Goal: Navigation & Orientation: Find specific page/section

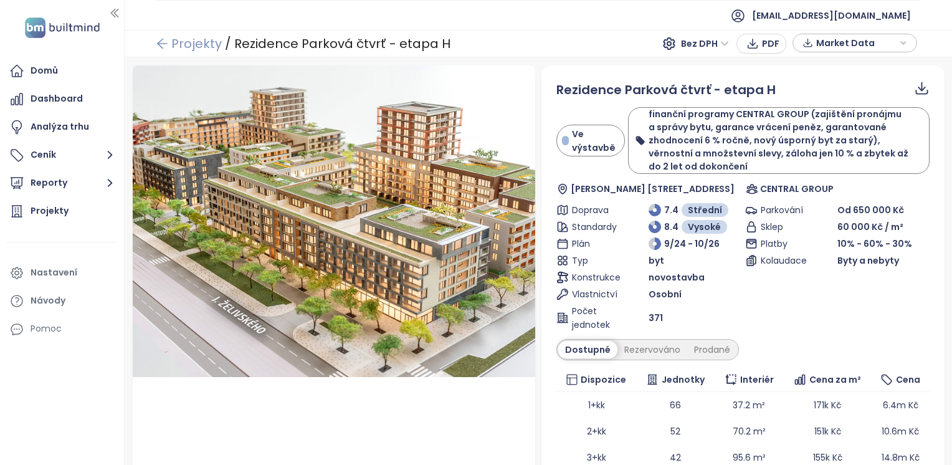
click at [172, 47] on link "Projekty" at bounding box center [189, 43] width 66 height 22
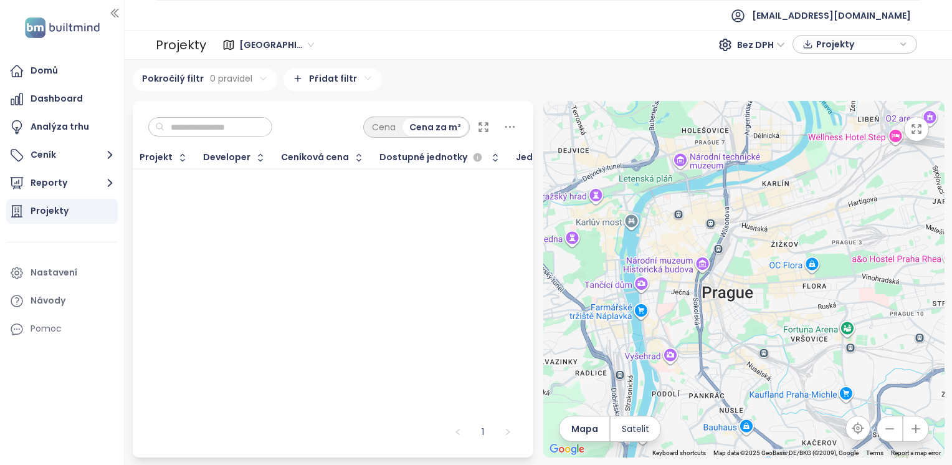
click at [54, 212] on div "Projekty" at bounding box center [50, 211] width 38 height 16
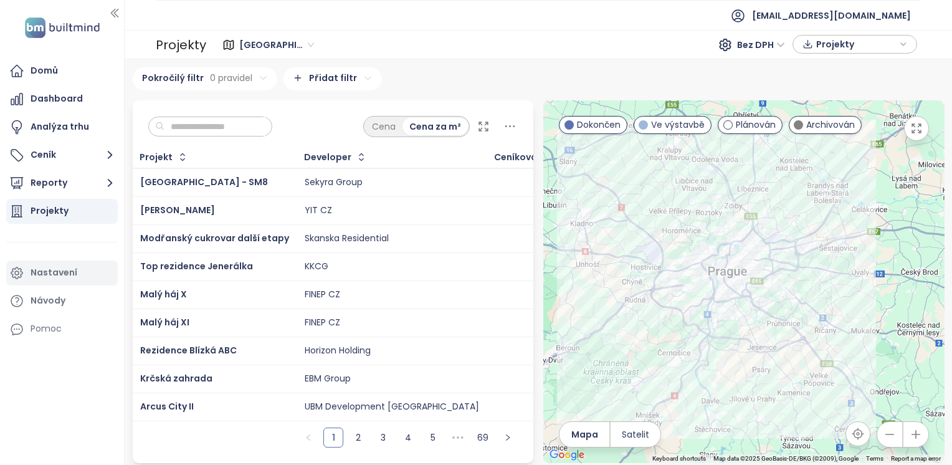
click at [48, 277] on div "Nastavení" at bounding box center [54, 273] width 47 height 16
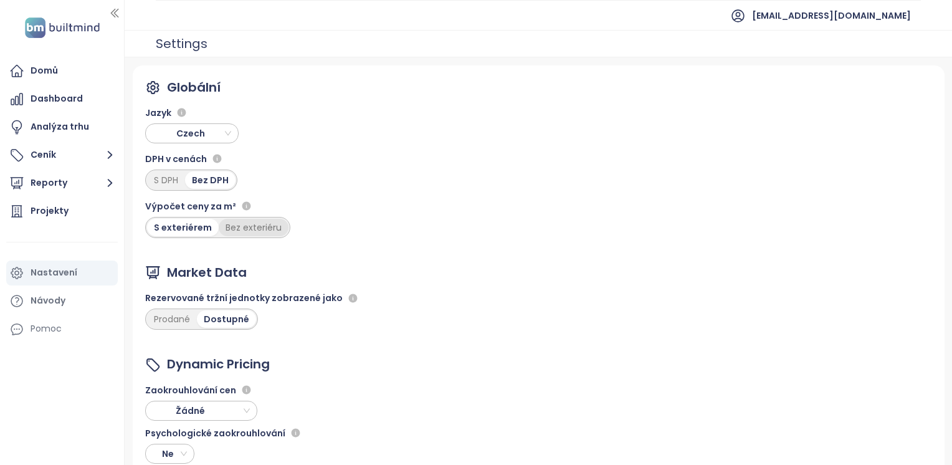
click at [239, 231] on div "Bez exteriéru" at bounding box center [254, 227] width 70 height 17
click at [61, 63] on div "Domů" at bounding box center [61, 71] width 111 height 25
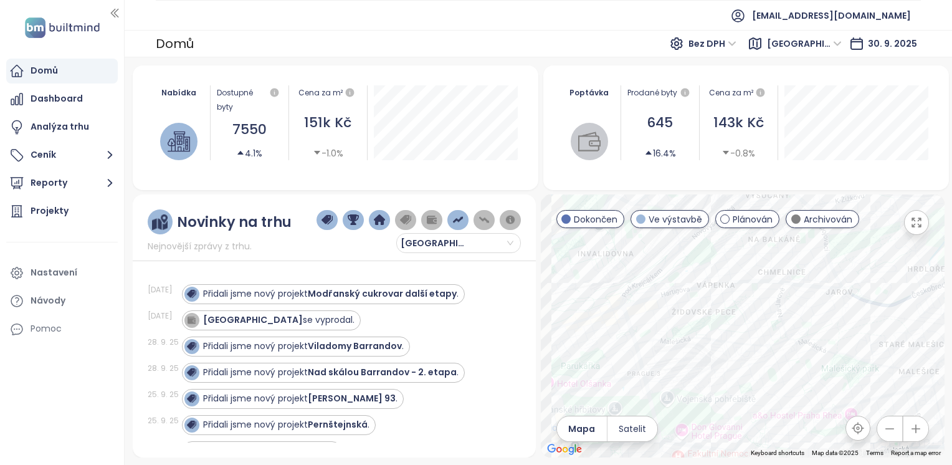
drag, startPoint x: 698, startPoint y: 282, endPoint x: 853, endPoint y: 382, distance: 185.2
click at [853, 382] on div at bounding box center [743, 325] width 404 height 263
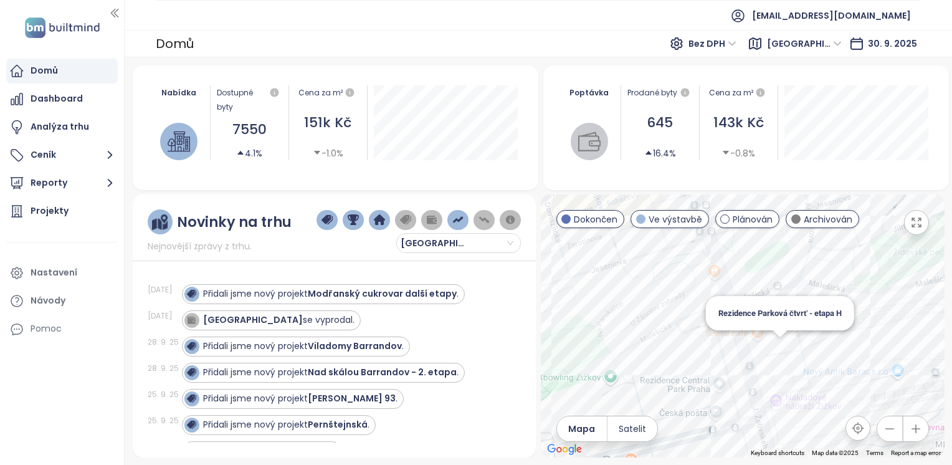
click at [781, 347] on div "Rezidence Parková čtvrť - etapa H" at bounding box center [743, 325] width 404 height 263
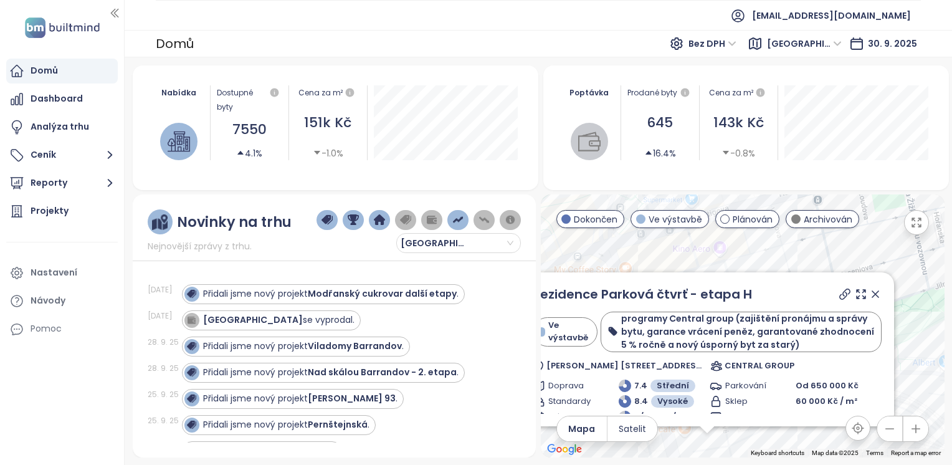
drag, startPoint x: 784, startPoint y: 325, endPoint x: 741, endPoint y: 432, distance: 115.4
click at [746, 464] on html "Domů Dashboard Analýza trhu Ceník Reporty Projekty Nastavení Návody Pomoc [EMAI…" at bounding box center [476, 232] width 952 height 465
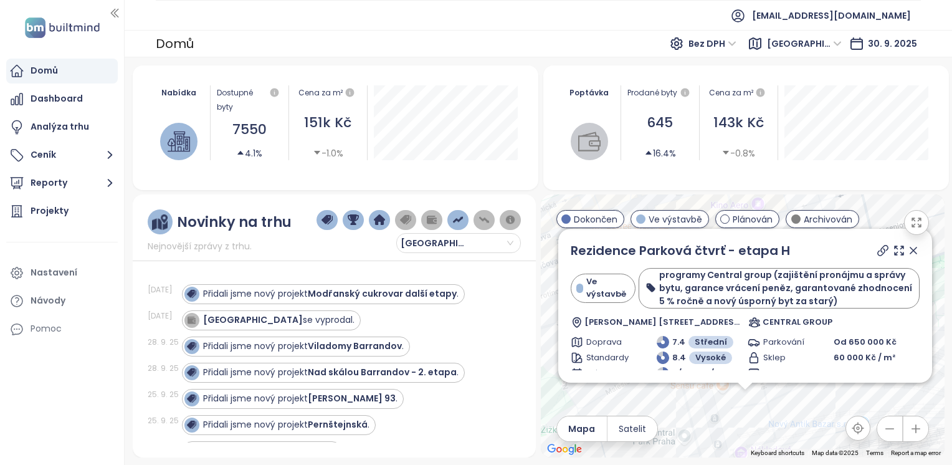
drag, startPoint x: 734, startPoint y: 442, endPoint x: 775, endPoint y: 387, distance: 68.5
click at [775, 387] on div "Rezidence Parková čtvrť - etapa H Ve výstavbě programy Central group (zajištění…" at bounding box center [743, 325] width 404 height 263
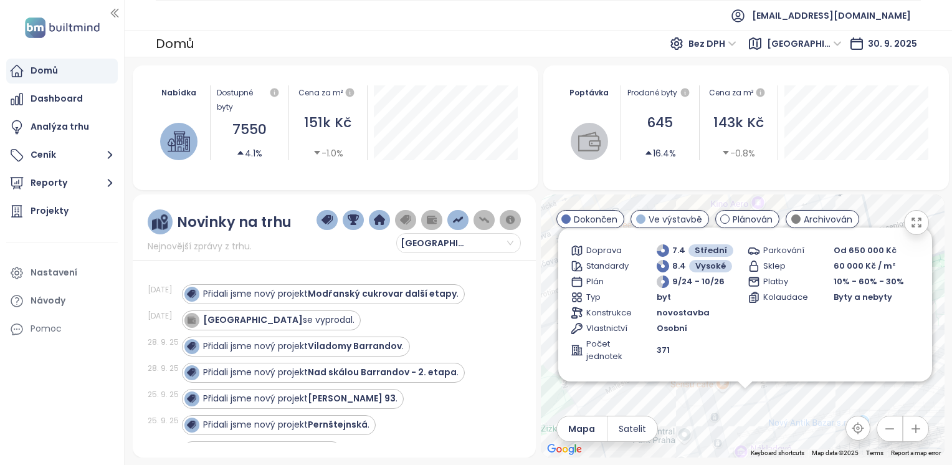
scroll to position [275, 0]
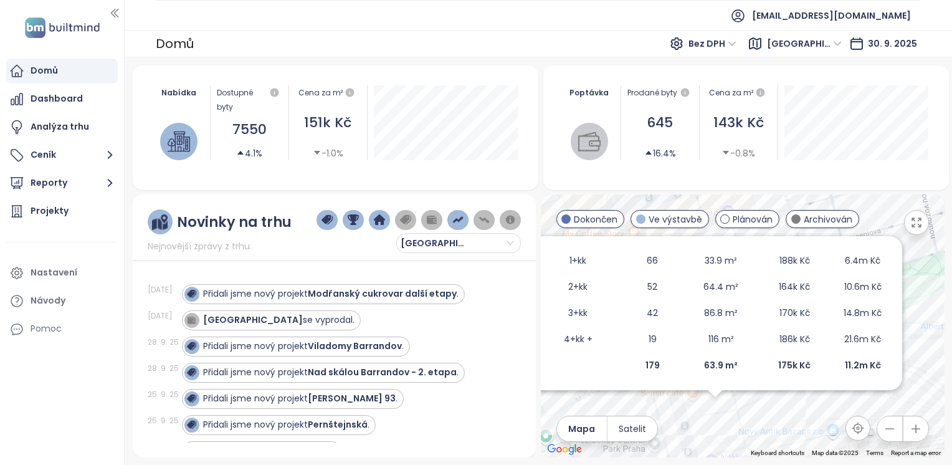
drag, startPoint x: 795, startPoint y: 407, endPoint x: 765, endPoint y: 415, distance: 31.7
click at [765, 415] on div "Rezidence Parková čtvrť - etapa H Ve výstavbě programy Central group (zajištění…" at bounding box center [743, 325] width 404 height 263
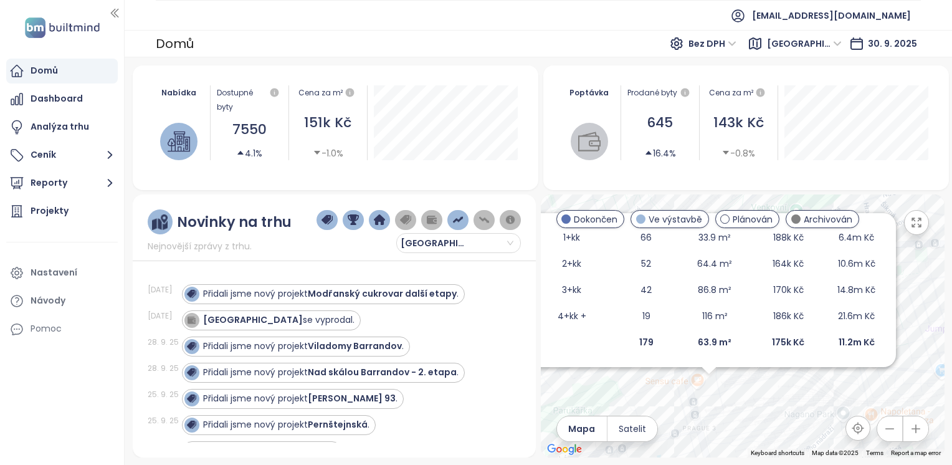
drag, startPoint x: 816, startPoint y: 399, endPoint x: 730, endPoint y: 390, distance: 86.4
click at [730, 390] on div "Rezidence Parková čtvrť - etapa H Ve výstavbě programy Central group (zajištění…" at bounding box center [743, 325] width 404 height 263
click at [55, 211] on div "Projekty" at bounding box center [50, 211] width 38 height 16
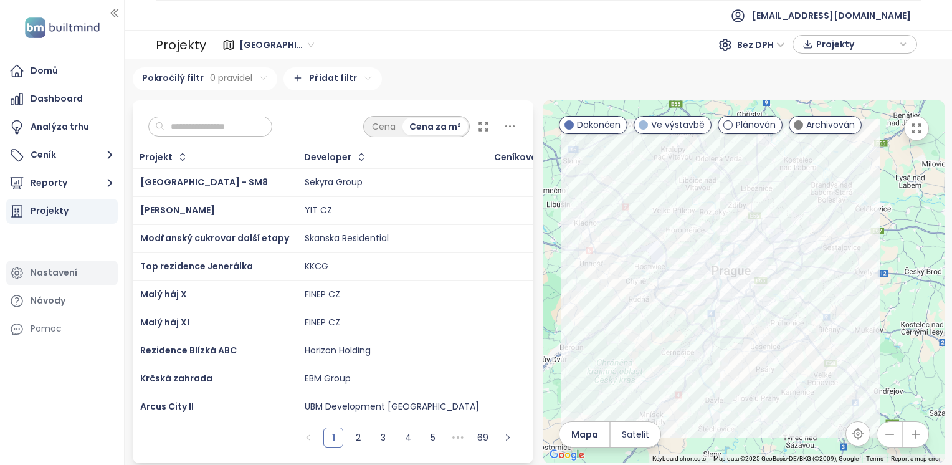
click at [56, 270] on div "Nastavení" at bounding box center [54, 273] width 47 height 16
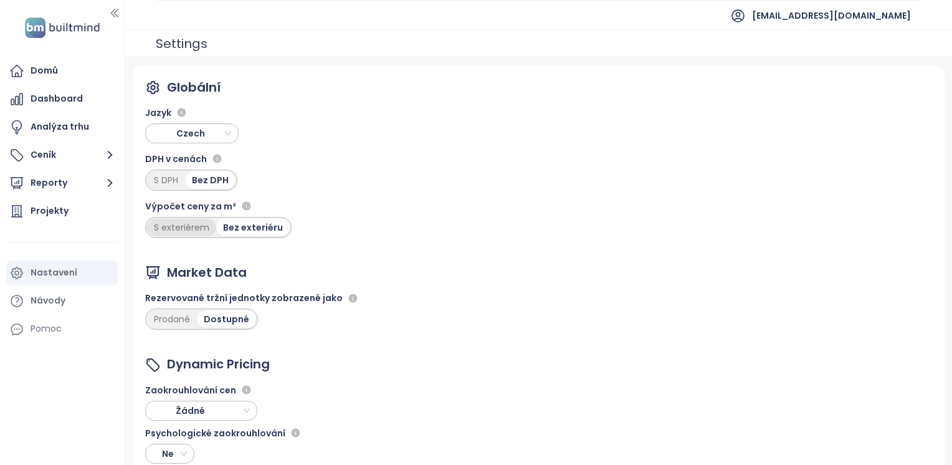
click at [192, 223] on div "S exteriérem" at bounding box center [181, 227] width 69 height 17
click at [42, 70] on div "Domů" at bounding box center [44, 71] width 27 height 16
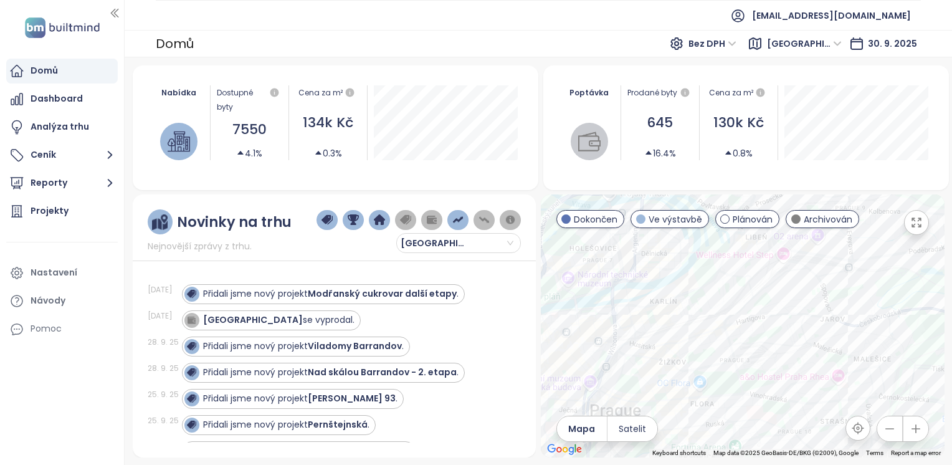
drag, startPoint x: 657, startPoint y: 371, endPoint x: 835, endPoint y: 371, distance: 178.8
click at [835, 371] on div at bounding box center [743, 325] width 404 height 263
